Goal: Find specific page/section: Find specific page/section

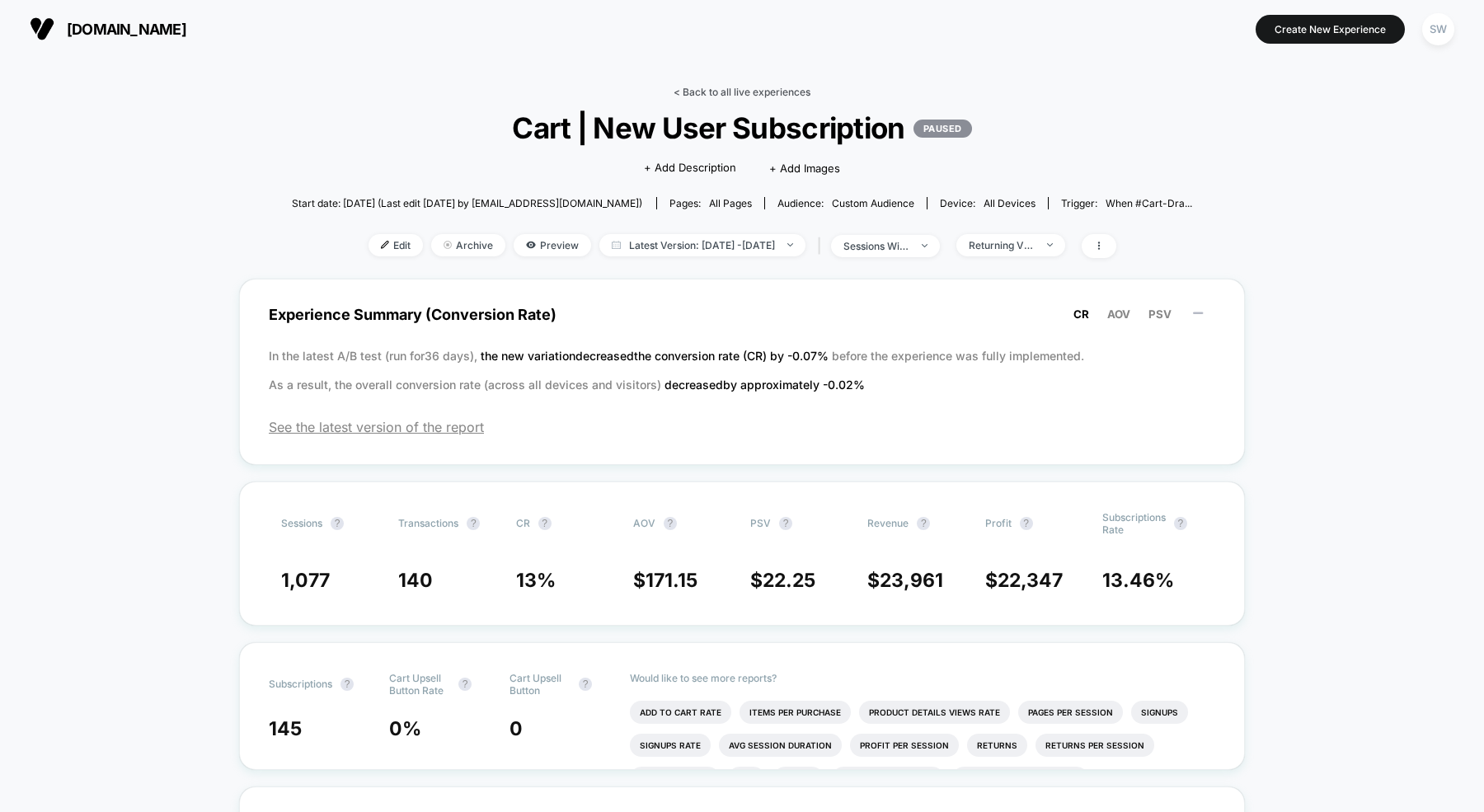
click at [716, 94] on link "< Back to all live experiences" at bounding box center [742, 92] width 137 height 12
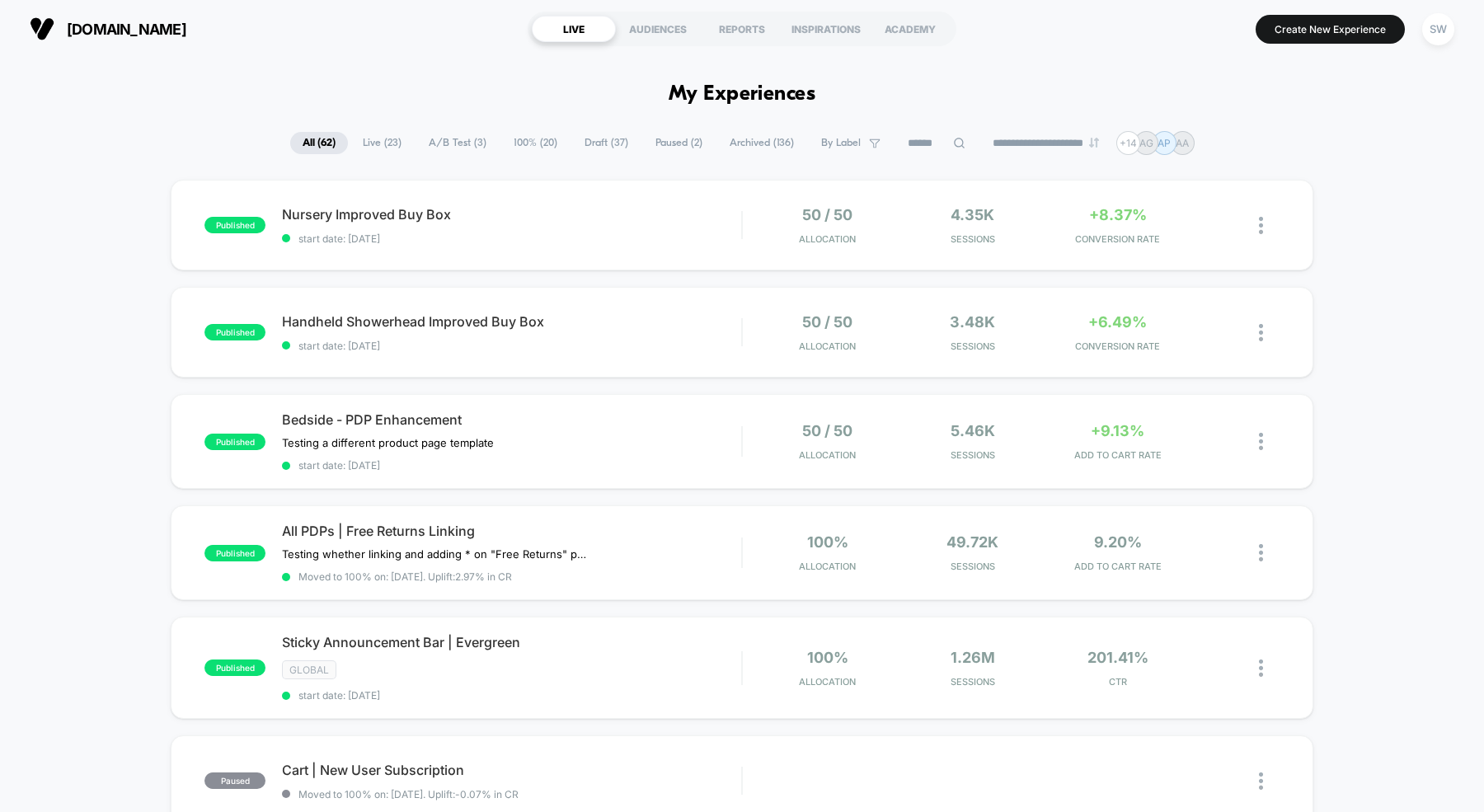
click at [954, 140] on icon at bounding box center [959, 143] width 12 height 12
paste input "**********"
type input "**********"
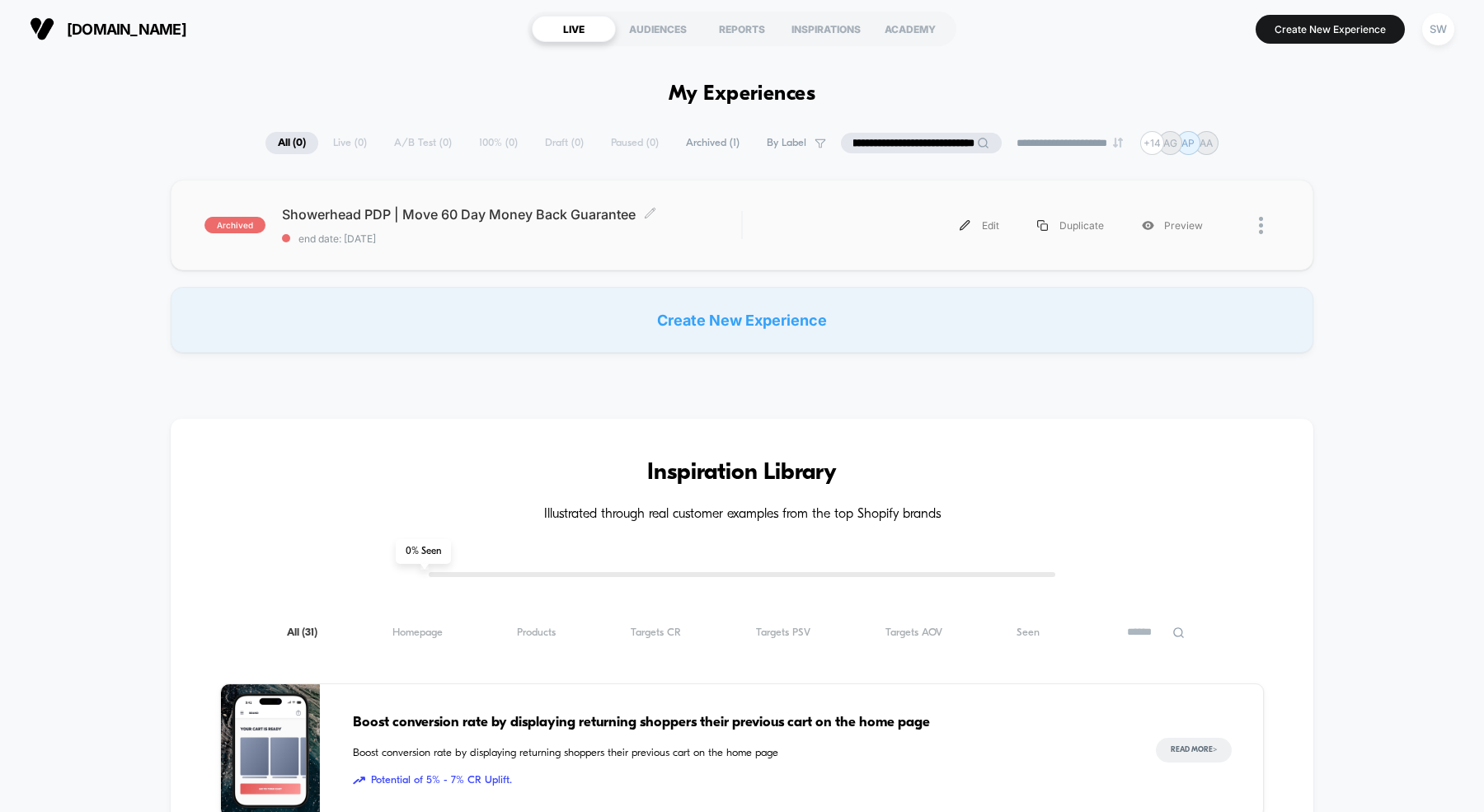
scroll to position [0, 0]
click at [436, 209] on span "Showerhead PDP | Move 60 Day Money Back Guarantee Click to edit experience deta…" at bounding box center [511, 214] width 459 height 17
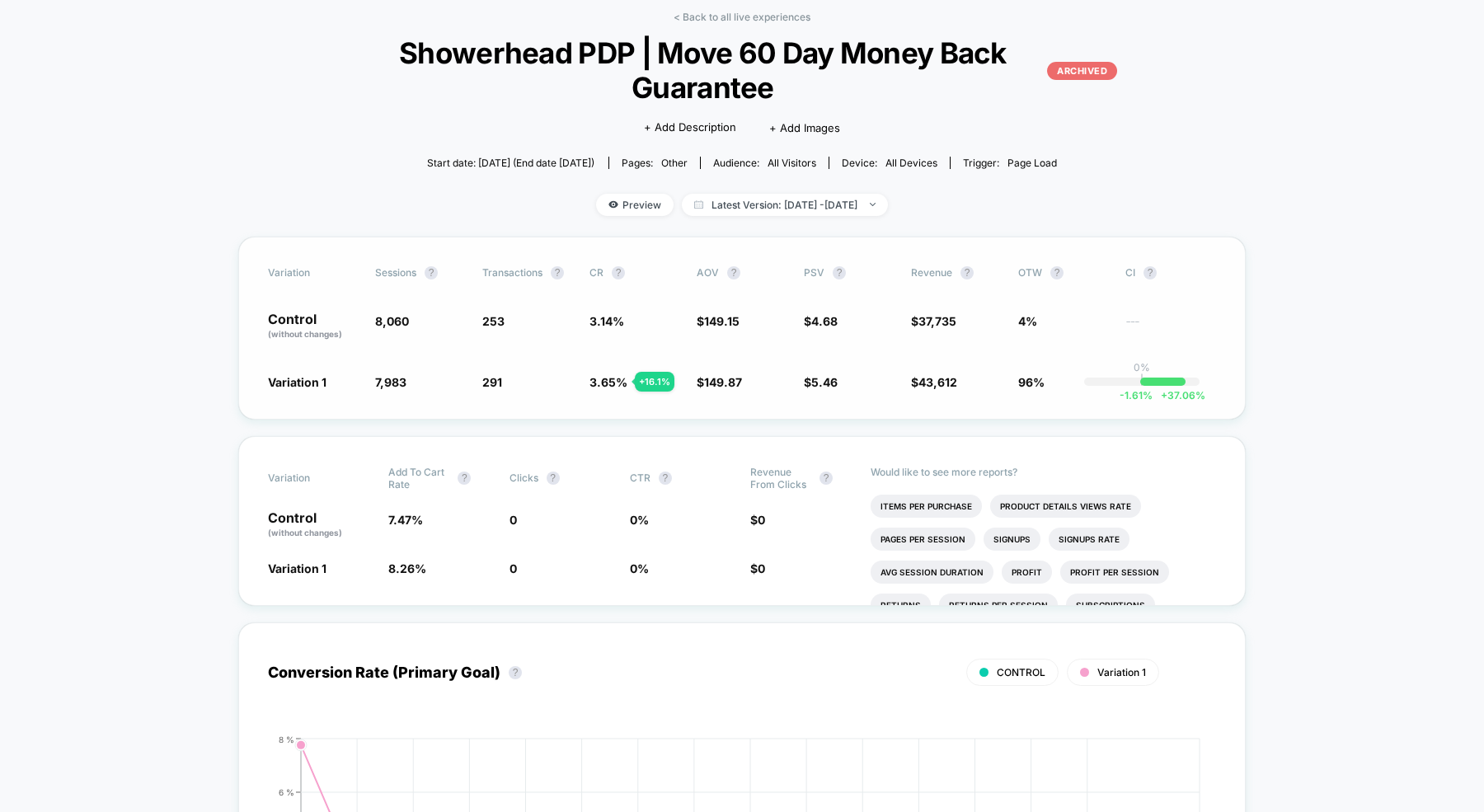
scroll to position [73, 0]
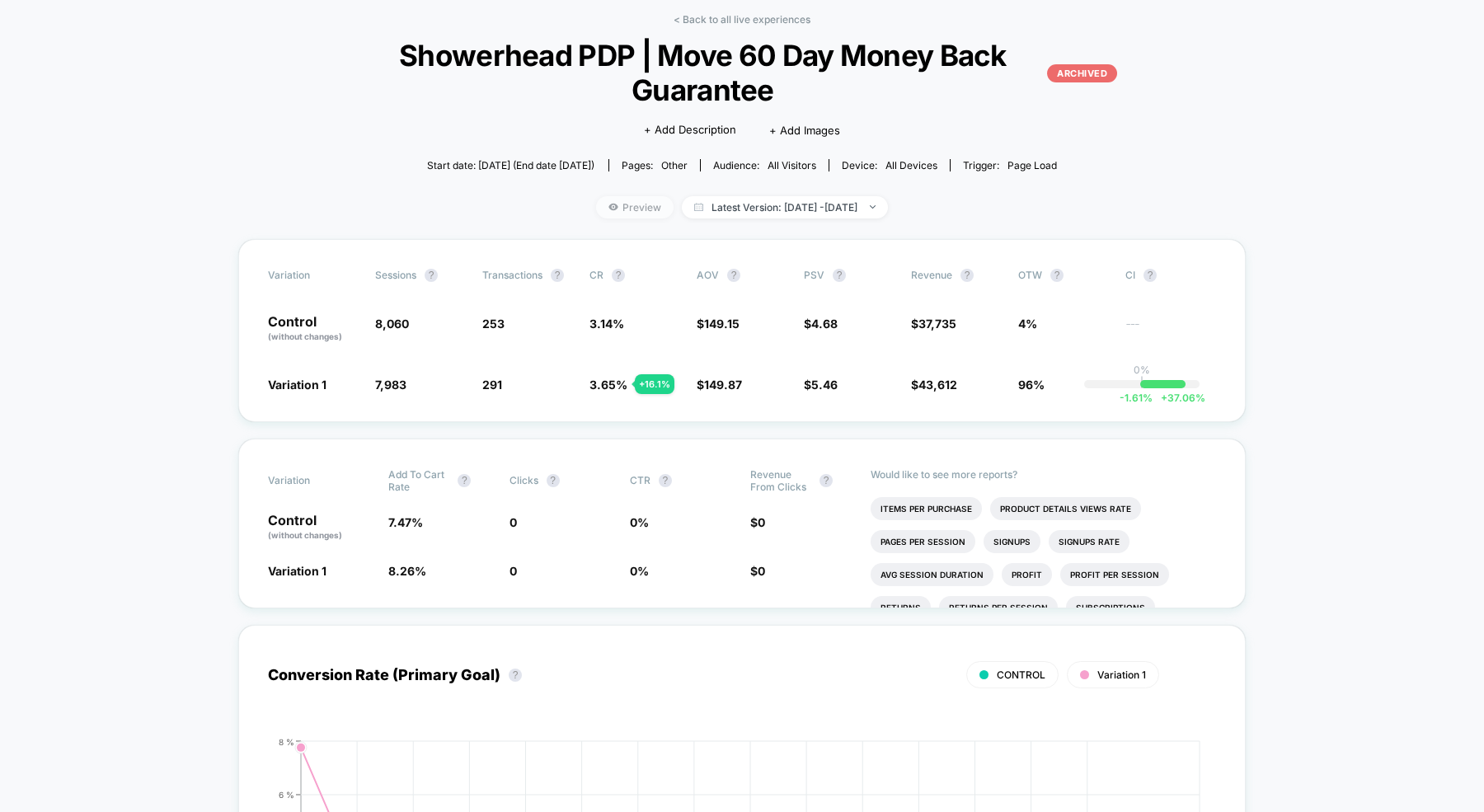
click at [597, 207] on span "Preview" at bounding box center [635, 207] width 78 height 22
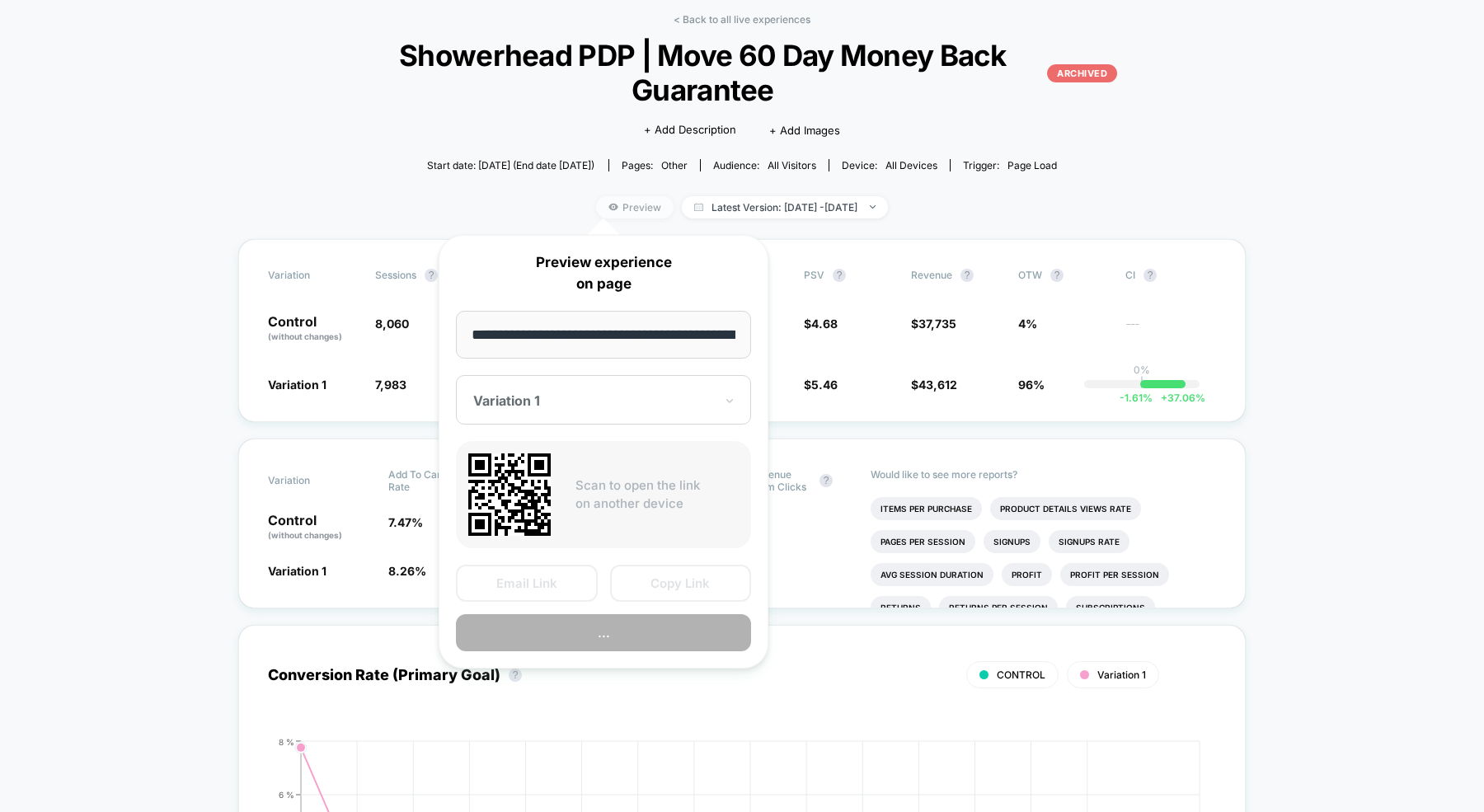
scroll to position [0, 145]
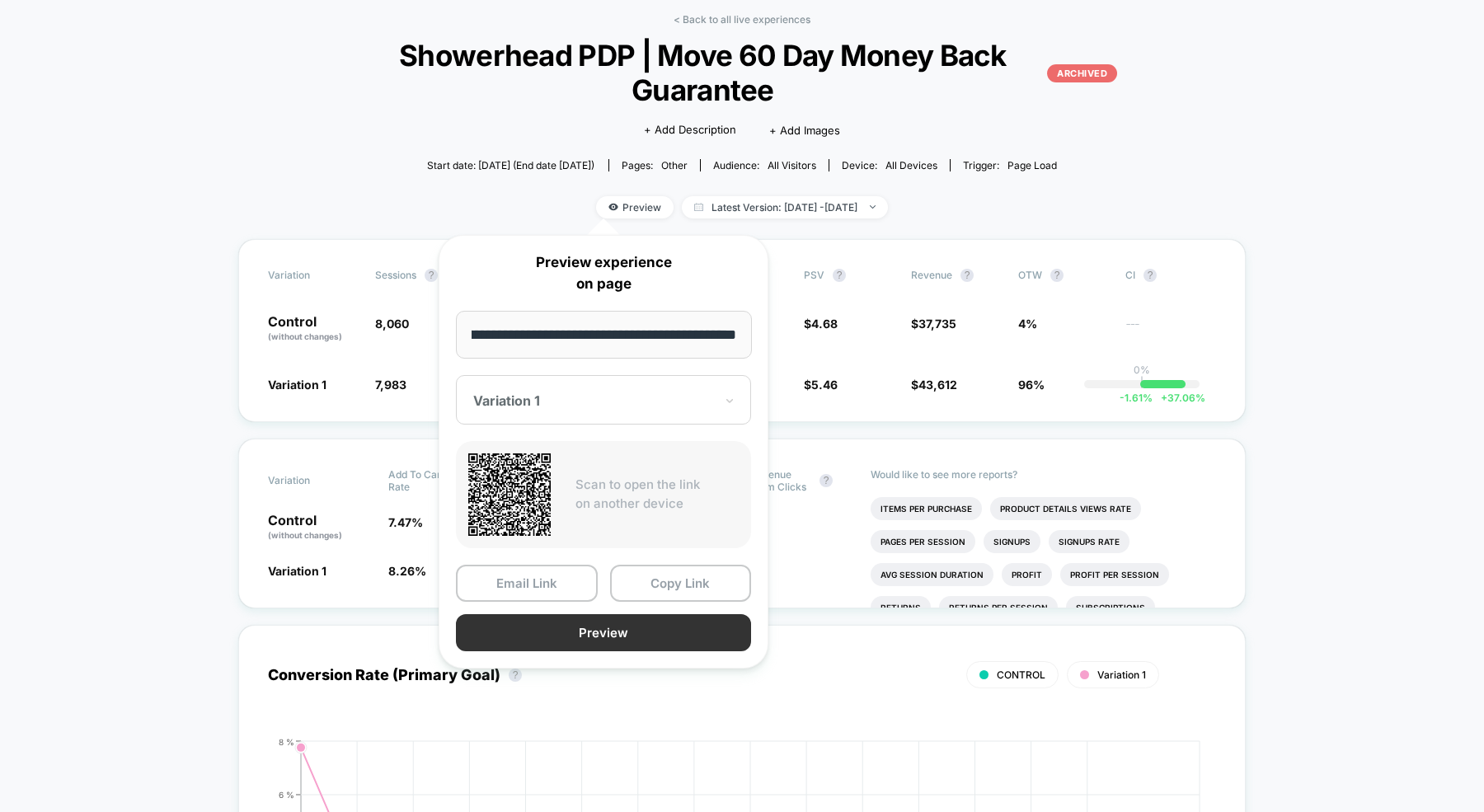
click at [580, 633] on button "Preview" at bounding box center [603, 633] width 295 height 37
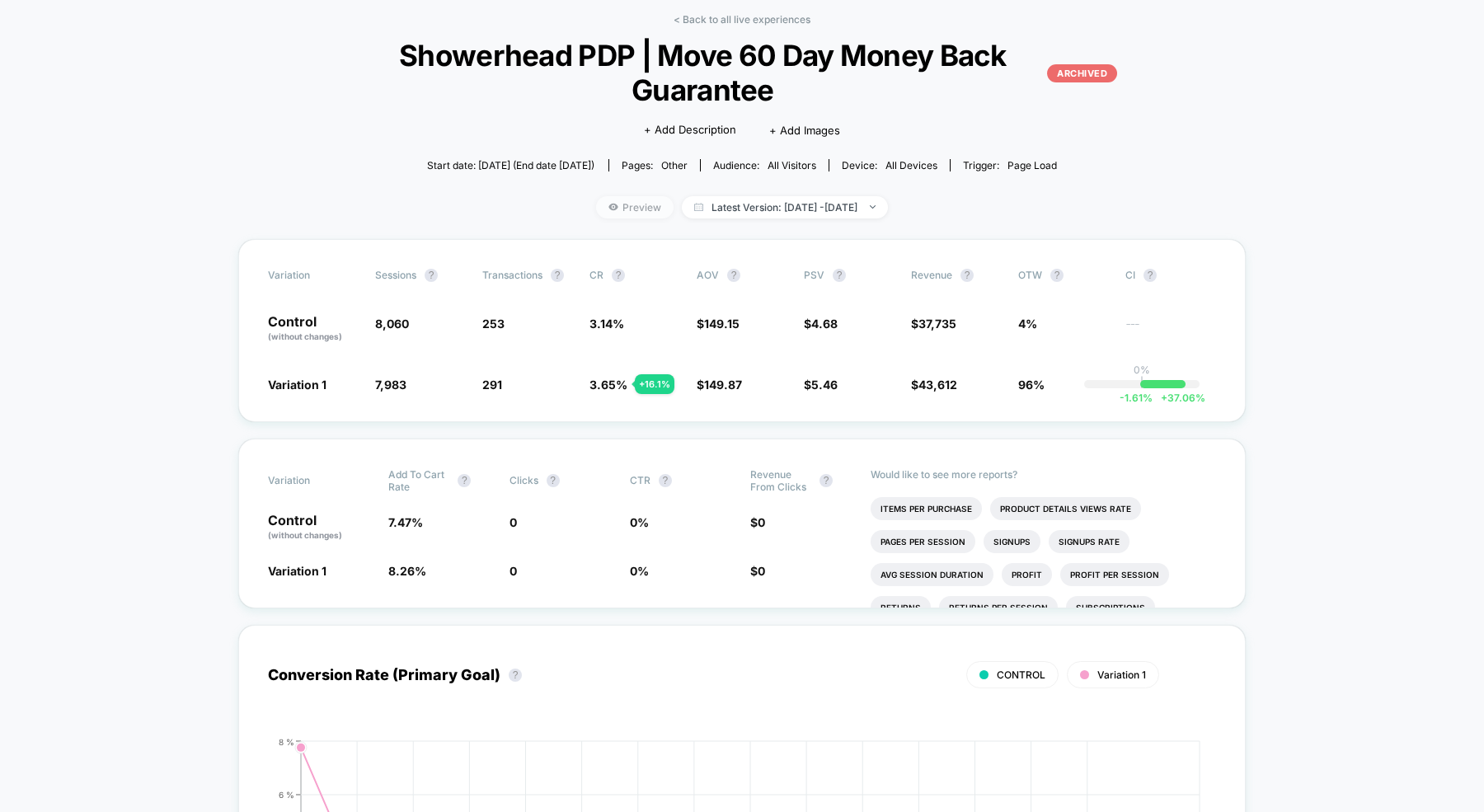
click at [611, 205] on span "Preview" at bounding box center [635, 207] width 78 height 22
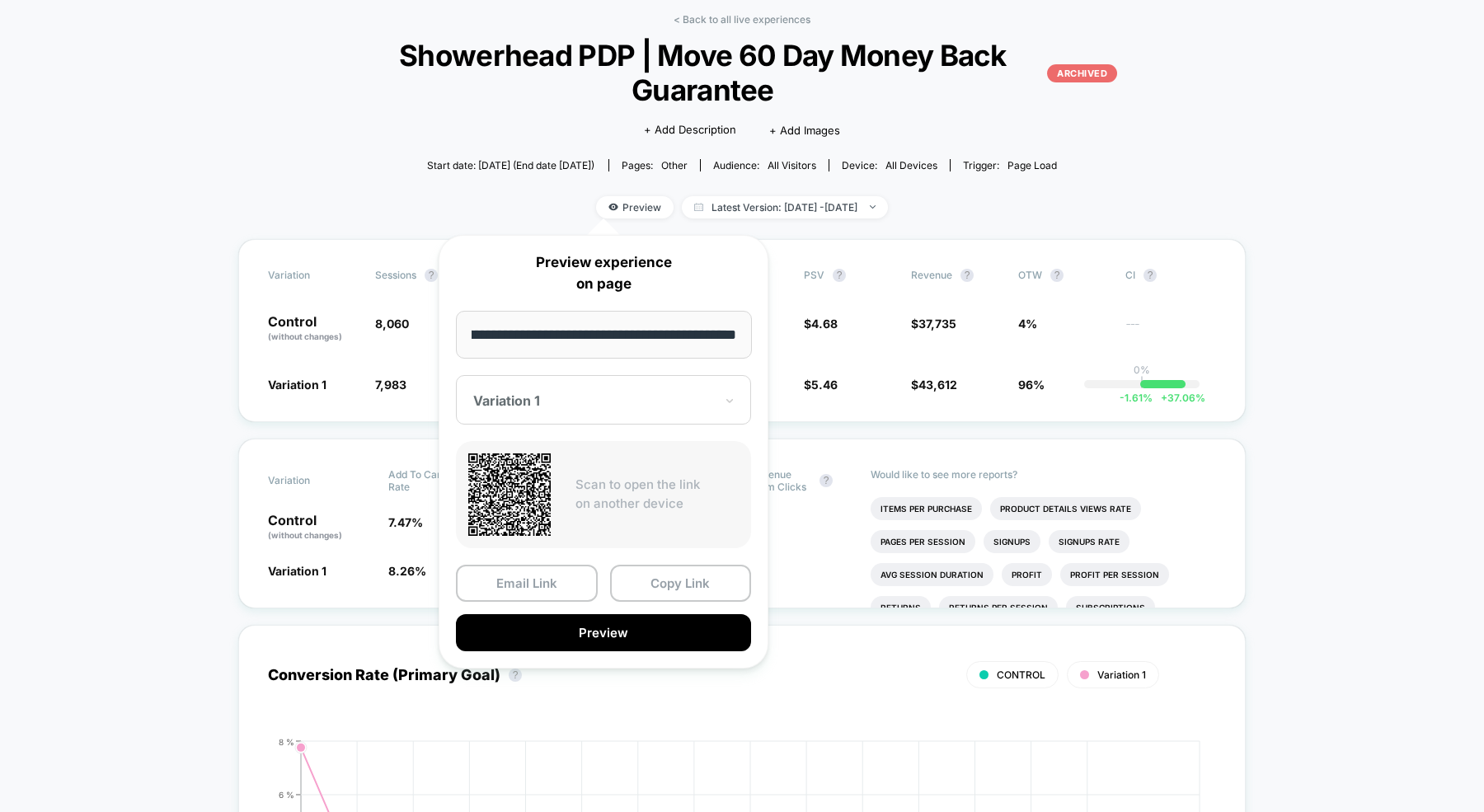
click at [594, 399] on div at bounding box center [593, 401] width 240 height 17
click at [570, 475] on div "CONTROL" at bounding box center [603, 487] width 278 height 30
click at [554, 630] on button "Preview" at bounding box center [603, 633] width 295 height 37
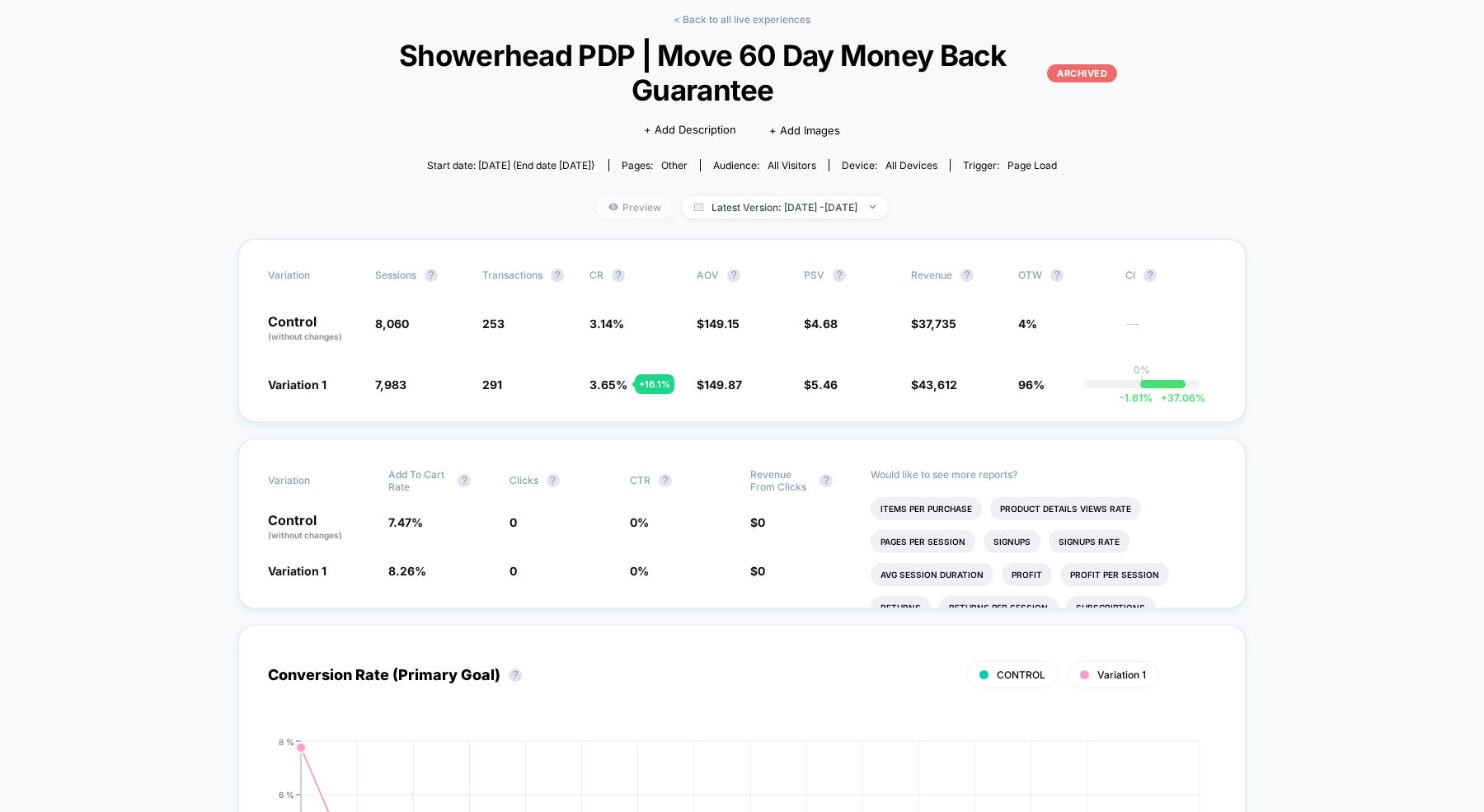
click at [606, 211] on span "Preview" at bounding box center [635, 207] width 78 height 22
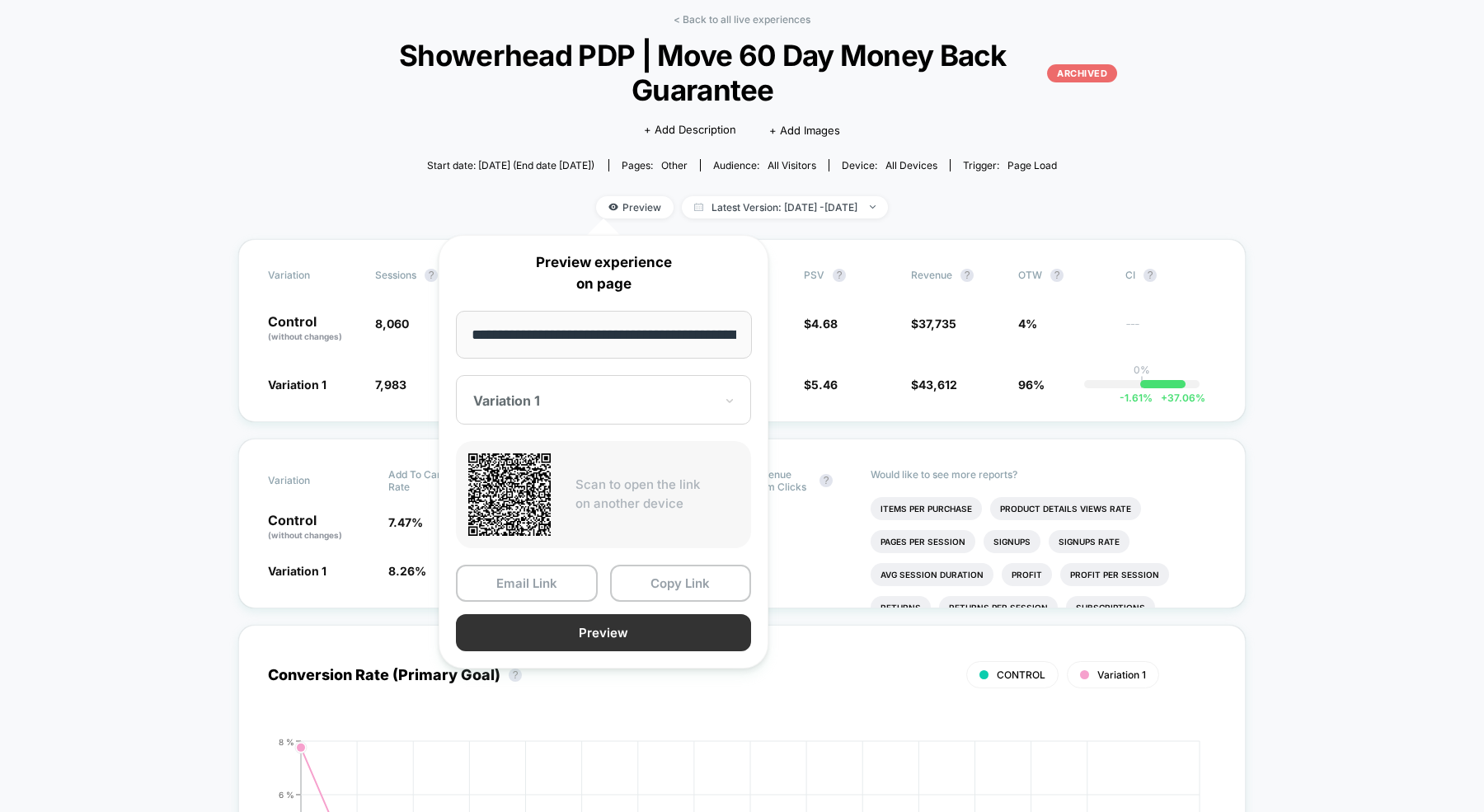
click at [538, 634] on button "Preview" at bounding box center [603, 633] width 295 height 37
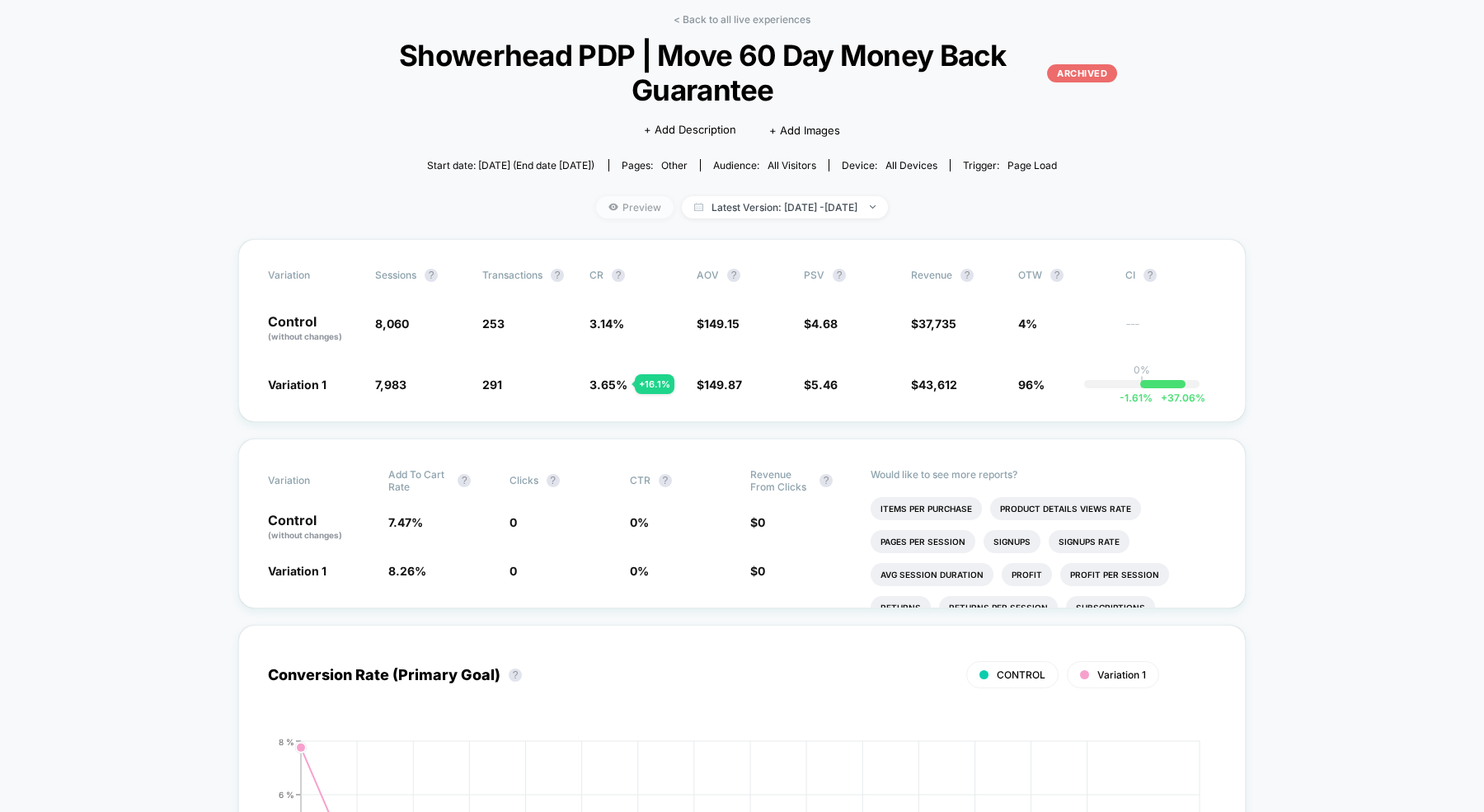
click at [597, 205] on span "Preview" at bounding box center [635, 207] width 78 height 22
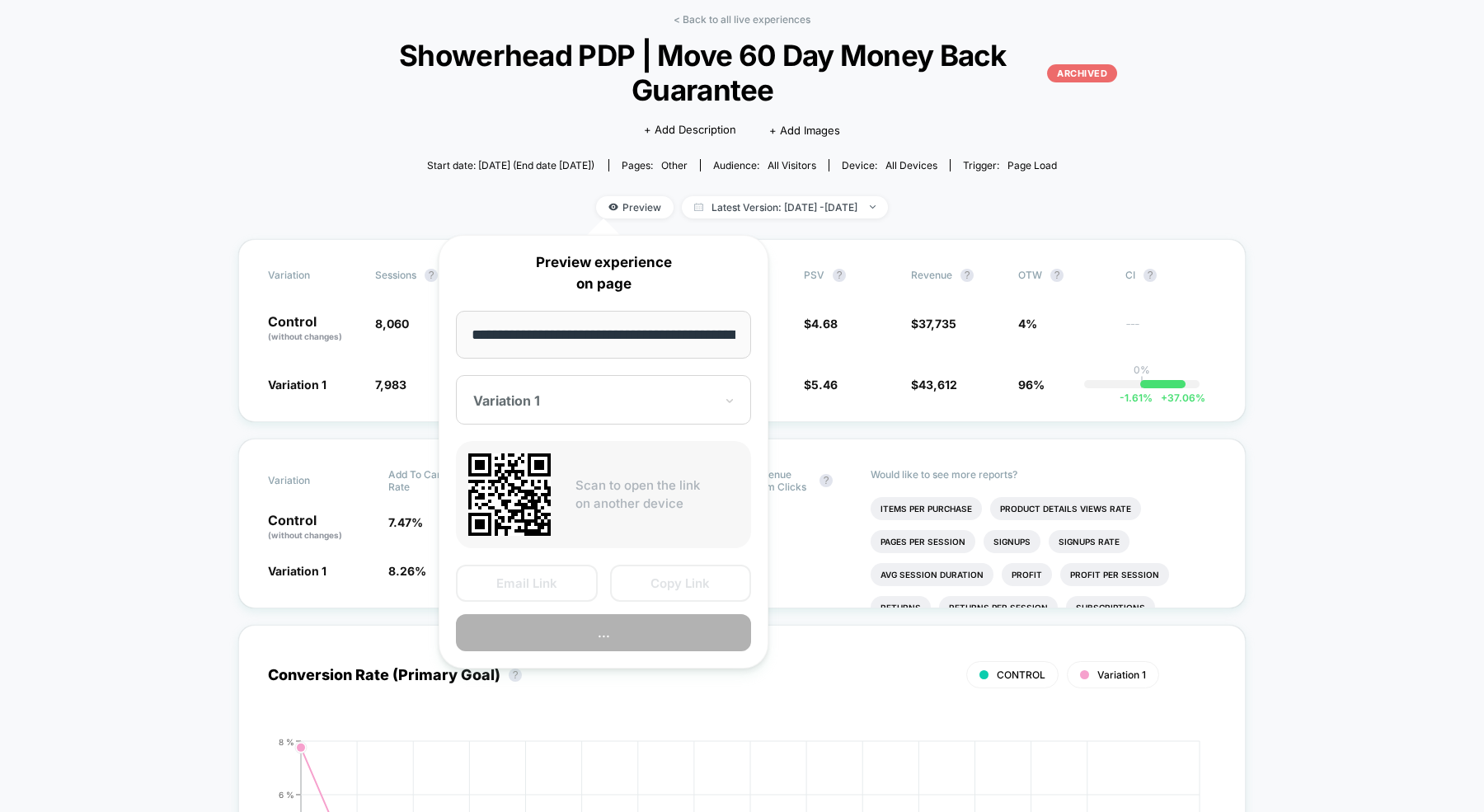
scroll to position [0, 145]
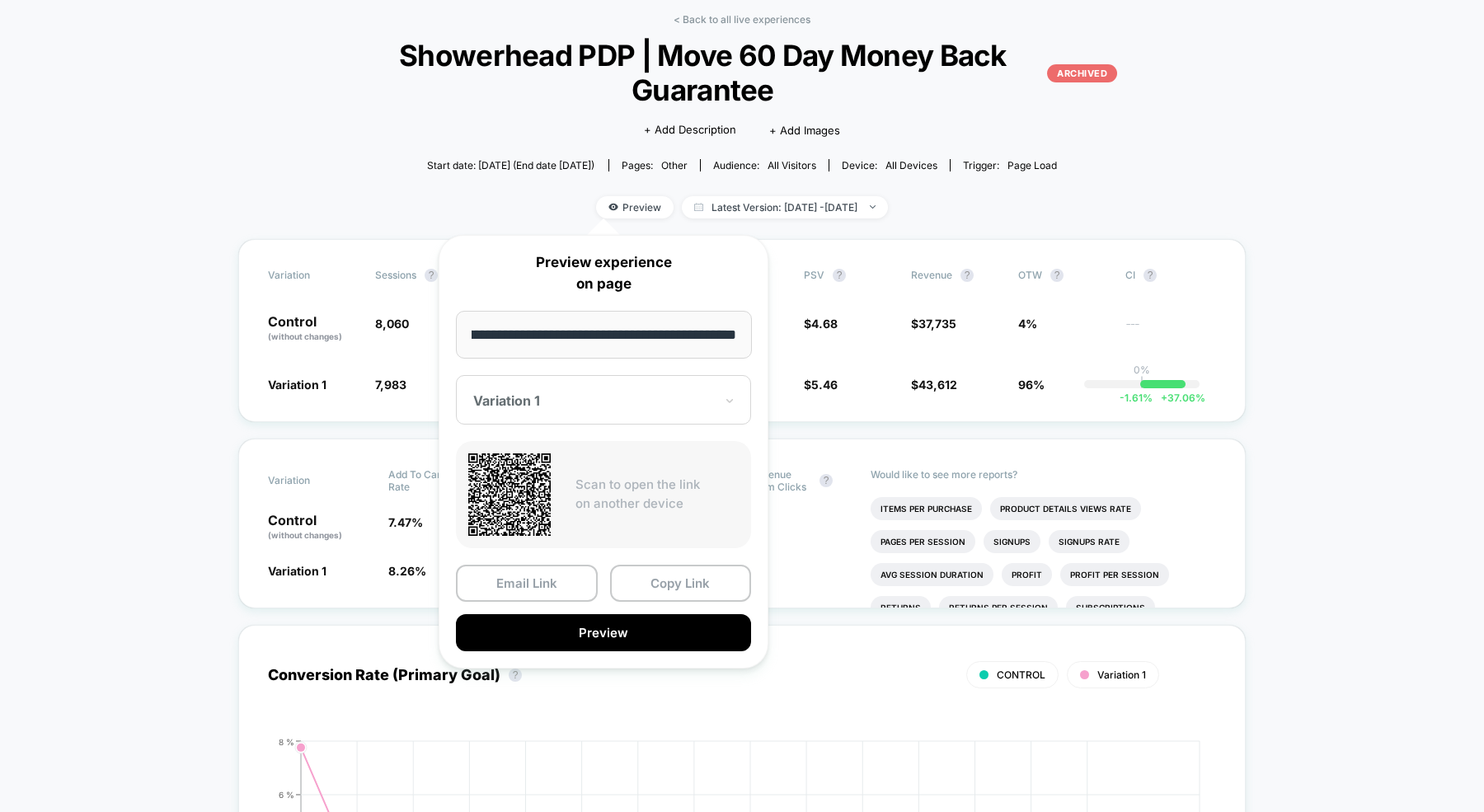
click at [598, 392] on div at bounding box center [593, 401] width 240 height 17
click at [562, 484] on div "CONTROL" at bounding box center [603, 487] width 278 height 30
click at [555, 634] on button "Preview" at bounding box center [603, 633] width 295 height 37
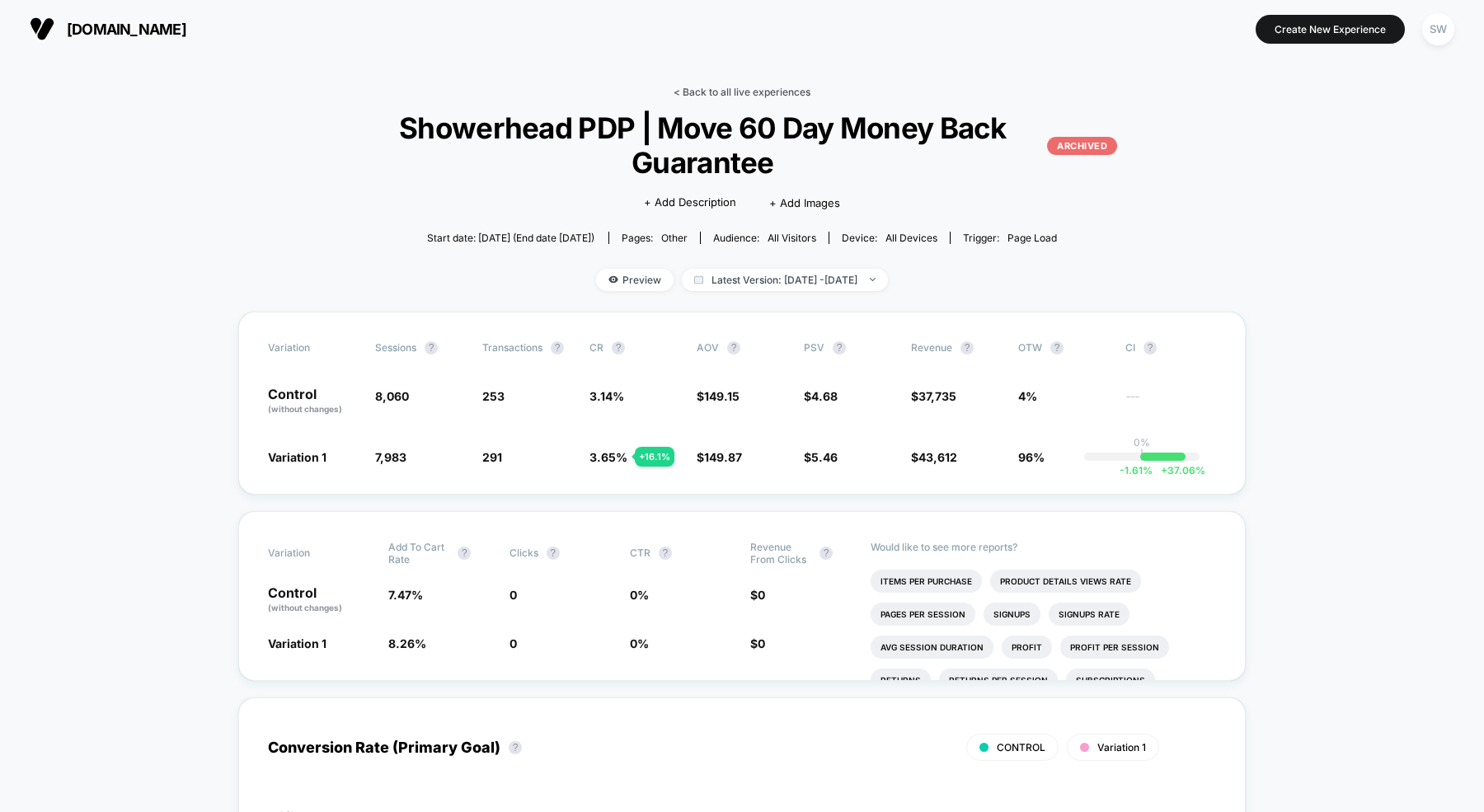
click at [737, 91] on link "< Back to all live experiences" at bounding box center [742, 92] width 137 height 12
